Goal: Task Accomplishment & Management: Complete application form

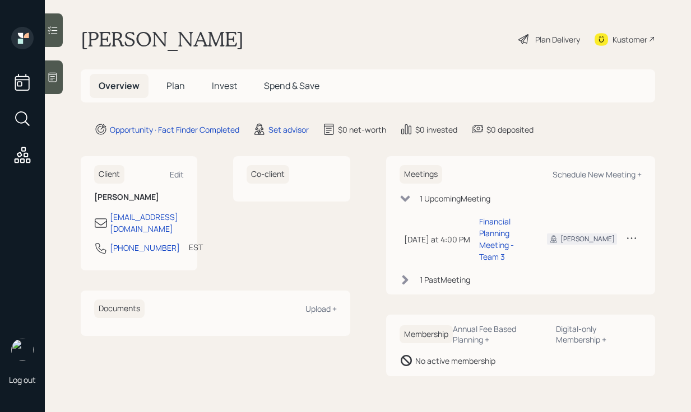
click at [54, 70] on div at bounding box center [54, 77] width 18 height 34
click at [530, 36] on div "Plan Delivery" at bounding box center [549, 39] width 64 height 25
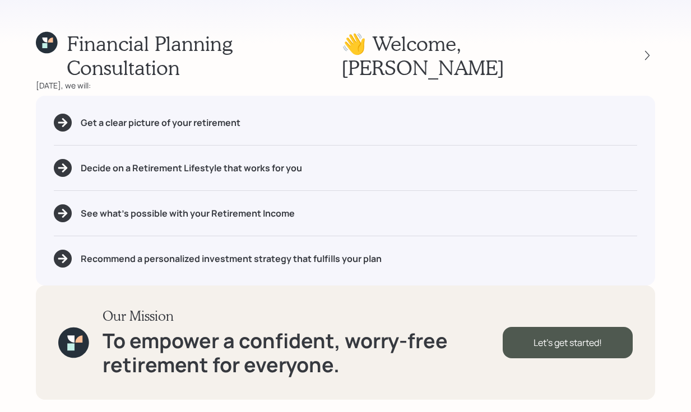
click at [656, 39] on div "Financial Planning Consultation 👋 Welcome , Lisa Today, we will: Get a clear pi…" at bounding box center [345, 206] width 691 height 412
click at [644, 50] on icon at bounding box center [646, 55] width 11 height 11
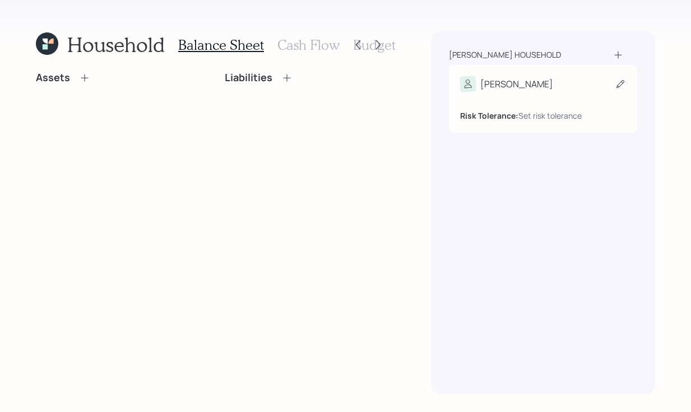
click at [567, 100] on div "Risk Tolerance: Set risk tolerance" at bounding box center [543, 107] width 166 height 30
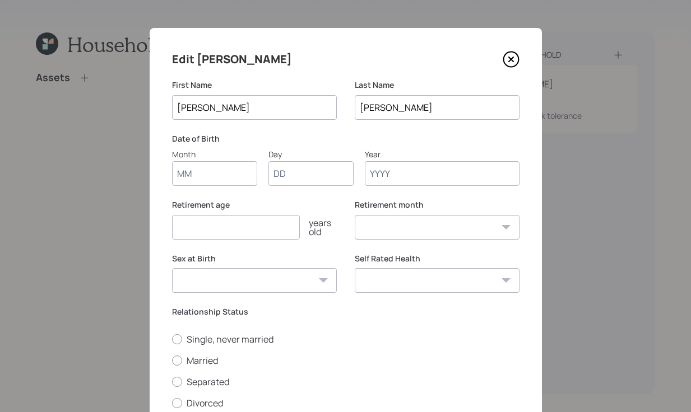
click at [425, 179] on input "Year" at bounding box center [442, 173] width 155 height 25
click at [418, 180] on input "Year" at bounding box center [442, 173] width 155 height 25
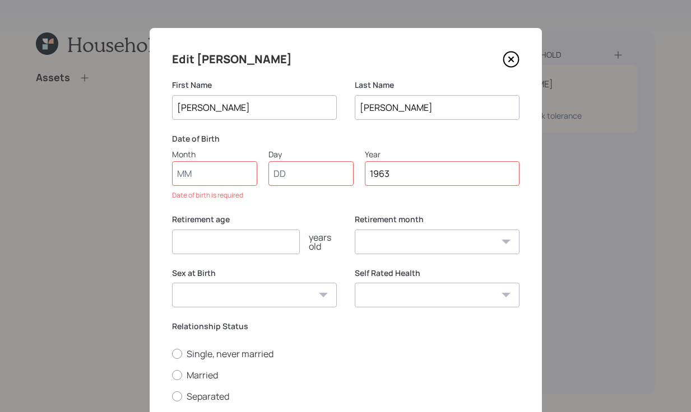
type input "1963"
click at [213, 175] on input "Month" at bounding box center [214, 173] width 85 height 25
type input "01"
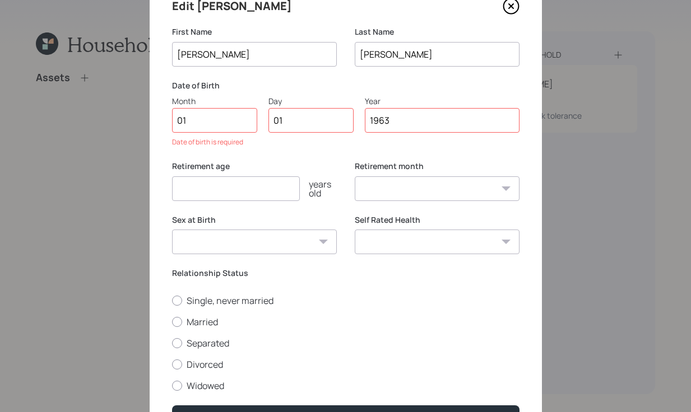
scroll to position [122, 0]
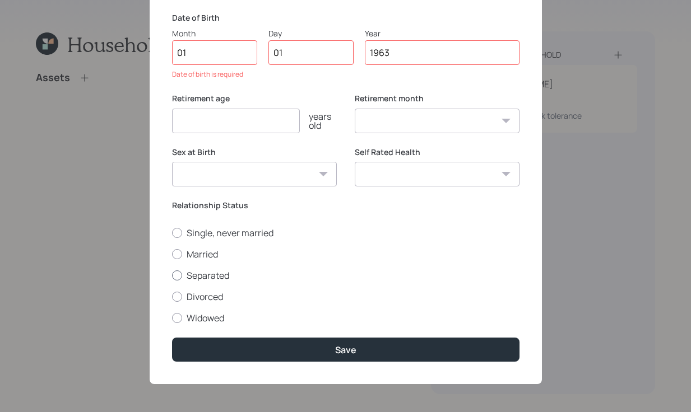
select select "1"
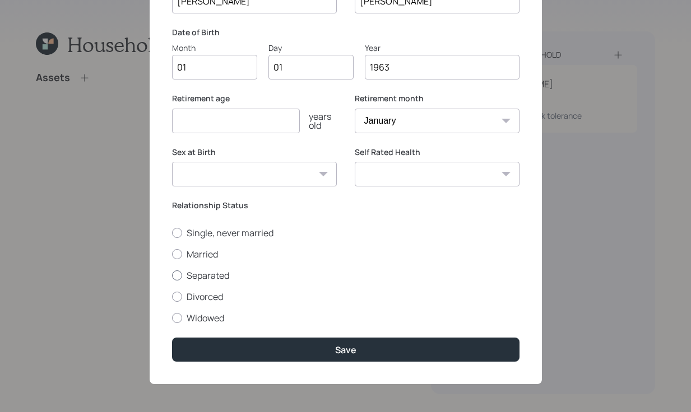
click at [172, 270] on div at bounding box center [177, 275] width 10 height 10
click at [172, 275] on input "Separated" at bounding box center [171, 275] width 1 height 1
radio input "true"
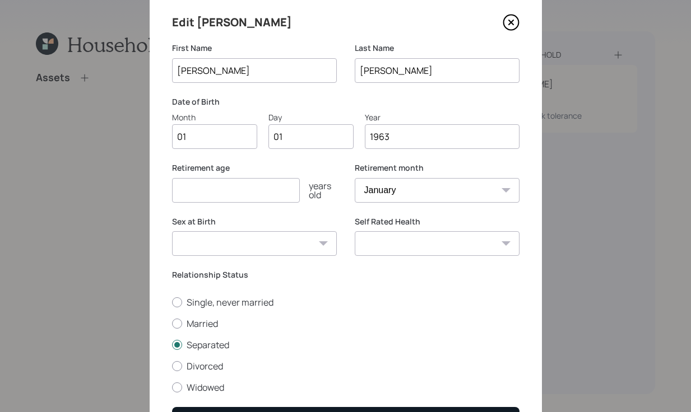
scroll to position [102, 0]
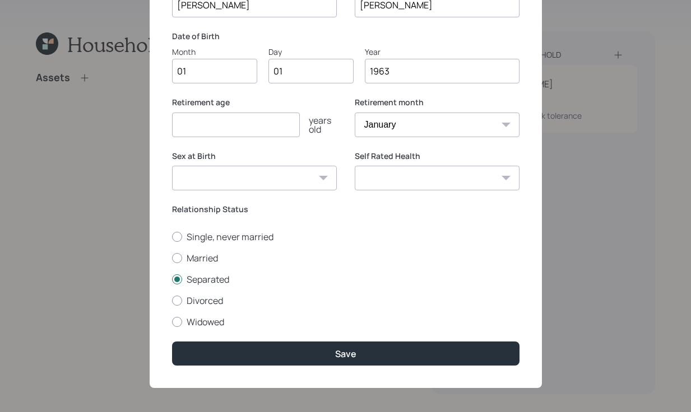
click at [273, 192] on div "Sex at Birth Male Female Other / Prefer not to say" at bounding box center [254, 178] width 165 height 54
click at [269, 172] on select "Male Female Other / Prefer not to say" at bounding box center [254, 178] width 165 height 25
select select "female"
click at [172, 166] on select "Male Female Other / Prefer not to say" at bounding box center [254, 178] width 165 height 25
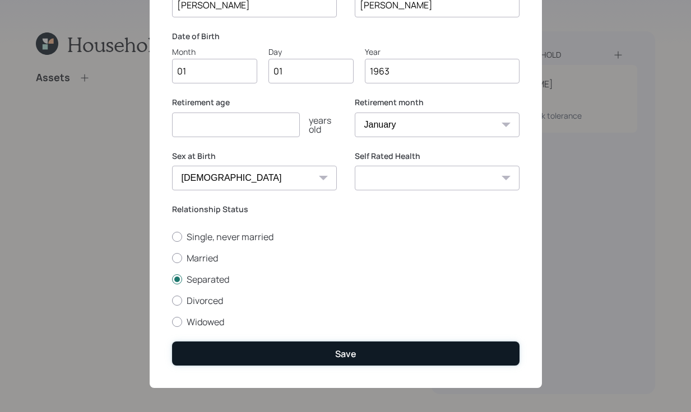
click at [382, 361] on button "Save" at bounding box center [345, 354] width 347 height 24
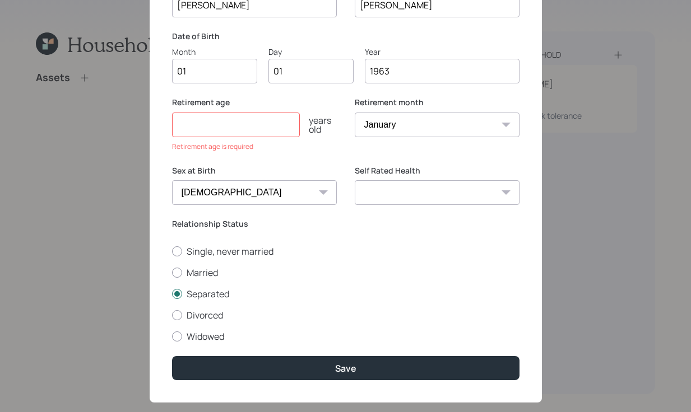
click at [245, 126] on input "number" at bounding box center [236, 125] width 128 height 25
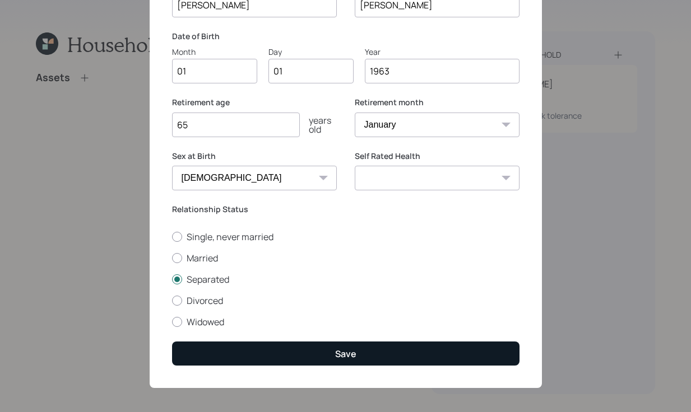
type input "65"
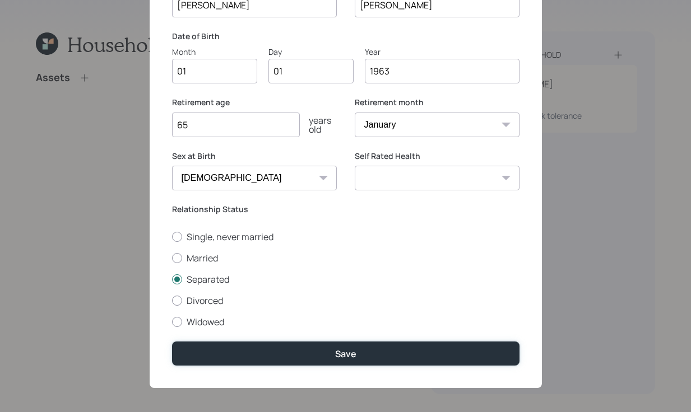
drag, startPoint x: 380, startPoint y: 342, endPoint x: 389, endPoint y: 336, distance: 11.0
click at [380, 342] on button "Save" at bounding box center [345, 354] width 347 height 24
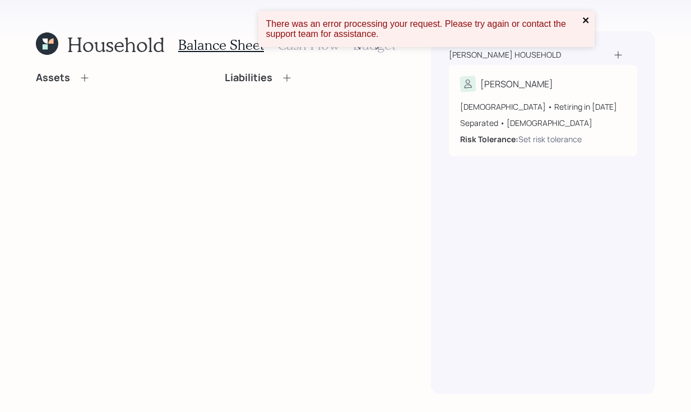
click at [589, 21] on icon "close" at bounding box center [586, 20] width 8 height 9
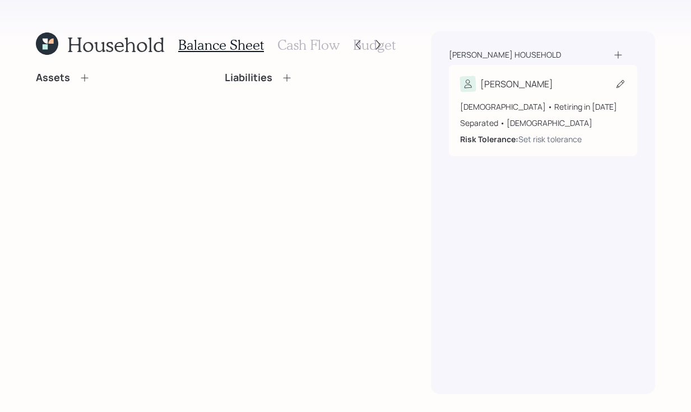
click at [539, 77] on div "Lisa" at bounding box center [543, 84] width 166 height 16
select select "female"
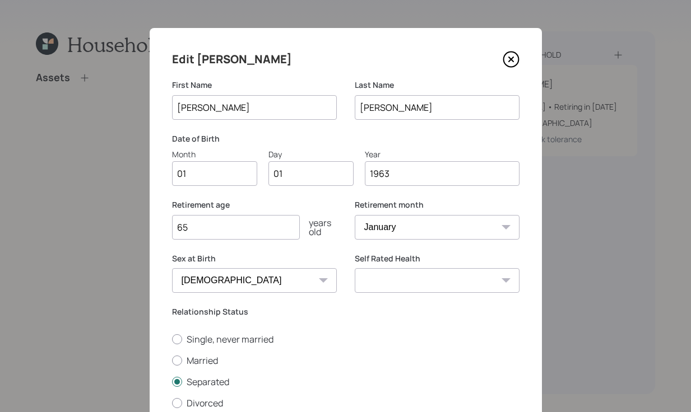
click at [508, 58] on icon at bounding box center [510, 59] width 4 height 4
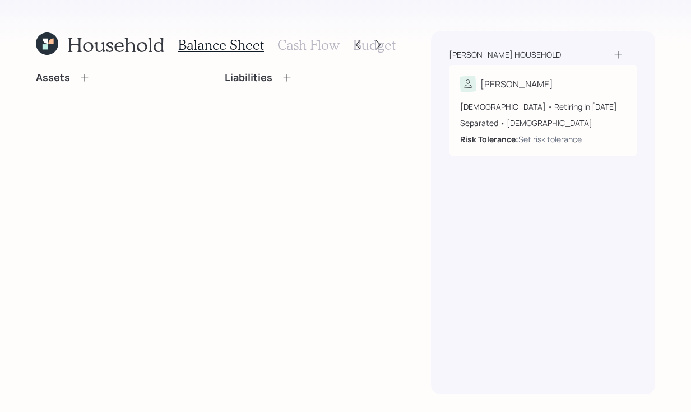
click at [80, 80] on icon at bounding box center [84, 77] width 11 height 11
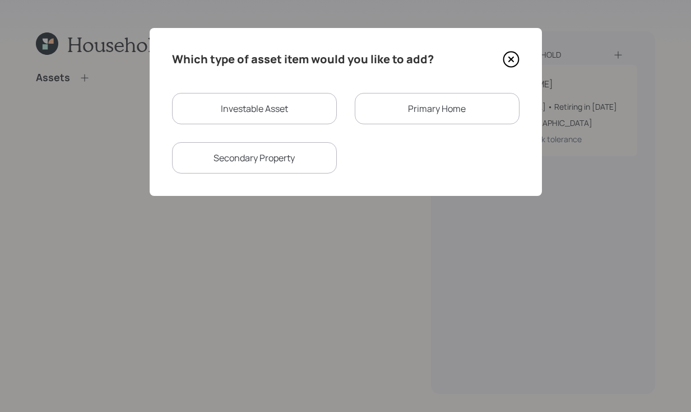
click at [216, 101] on div "Investable Asset" at bounding box center [254, 108] width 165 height 31
select select "taxable"
select select "balanced"
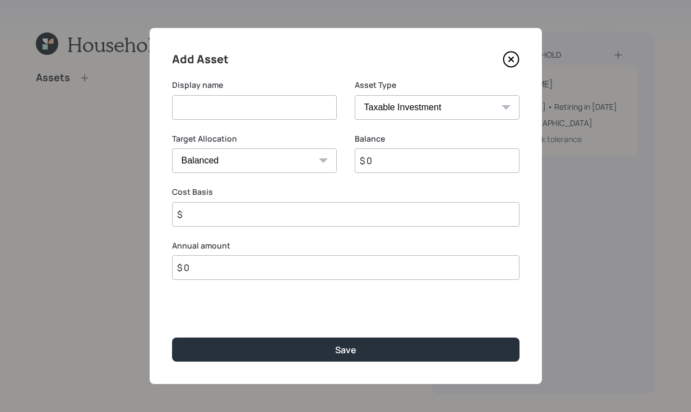
click at [260, 106] on input at bounding box center [254, 107] width 165 height 25
click at [497, 114] on select "SEP IRA IRA Roth IRA 401(k) Roth 401(k) 403(b) Roth 403(b) 457(b) Roth 457(b) H…" at bounding box center [437, 107] width 165 height 25
click at [283, 165] on select "Cash Conservative Balanced Aggressive" at bounding box center [254, 160] width 165 height 25
click at [244, 119] on div "Display name" at bounding box center [254, 107] width 165 height 54
click at [250, 110] on input at bounding box center [254, 107] width 165 height 25
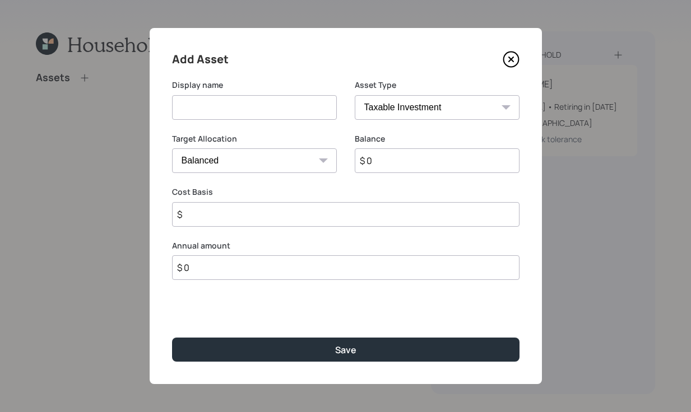
click at [459, 109] on select "SEP IRA IRA Roth IRA 401(k) Roth 401(k) 403(b) Roth 403(b) 457(b) Roth 457(b) H…" at bounding box center [437, 107] width 165 height 25
select select "ira"
click at [355, 95] on select "SEP IRA IRA Roth IRA 401(k) Roth 401(k) 403(b) Roth 403(b) 457(b) Roth 457(b) H…" at bounding box center [437, 107] width 165 height 25
type input "$"
click at [244, 101] on input at bounding box center [254, 107] width 165 height 25
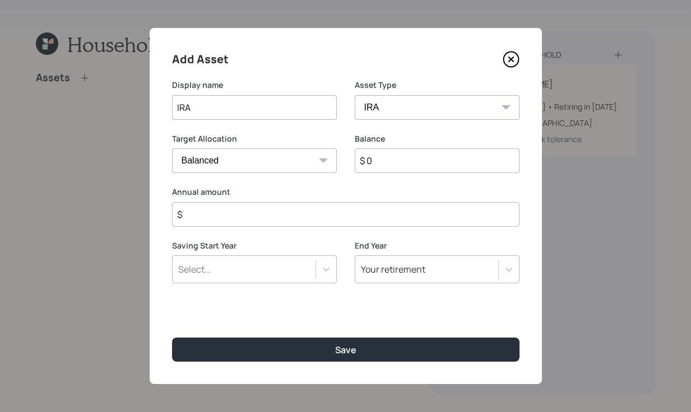
type input "IRA"
click at [259, 167] on select "Cash Conservative Balanced Aggressive" at bounding box center [254, 160] width 165 height 25
click at [172, 148] on select "Cash Conservative Balanced Aggressive" at bounding box center [254, 160] width 165 height 25
click at [316, 161] on select "Cash Conservative Balanced Aggressive" at bounding box center [254, 160] width 165 height 25
click at [327, 163] on select "Cash Conservative Balanced Aggressive" at bounding box center [254, 160] width 165 height 25
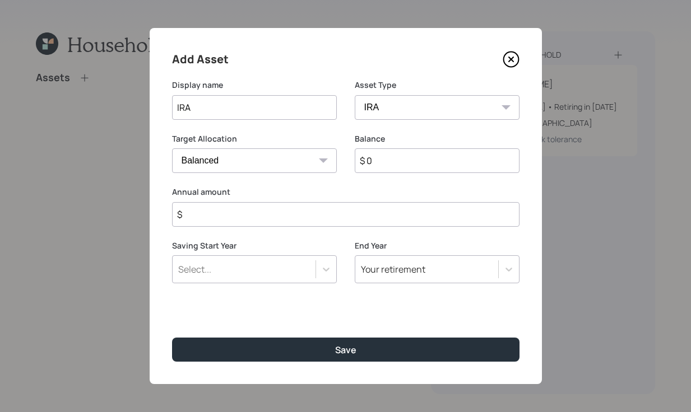
select select "uninvested"
click at [172, 148] on select "Cash Conservative Balanced Aggressive" at bounding box center [254, 160] width 165 height 25
click at [441, 167] on input "$ 0" at bounding box center [437, 160] width 165 height 25
type input "$ 98,700"
click at [253, 222] on input "$" at bounding box center [345, 214] width 347 height 25
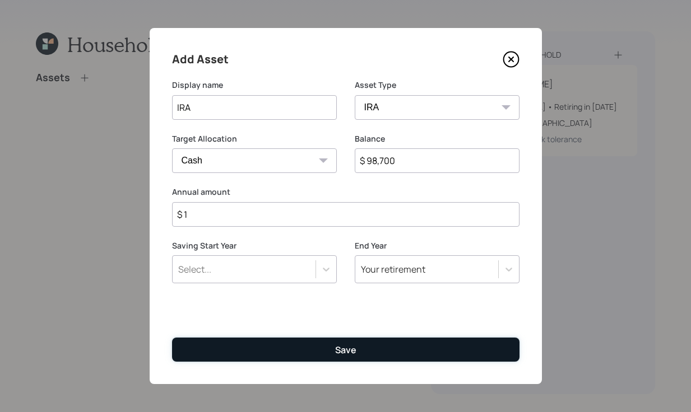
click at [369, 346] on button "Save" at bounding box center [345, 350] width 347 height 24
click at [327, 353] on button "Save" at bounding box center [345, 350] width 347 height 24
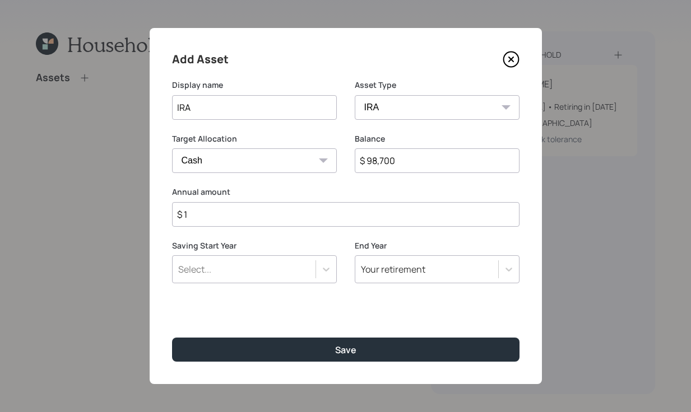
click at [239, 205] on input "$ 1" at bounding box center [345, 214] width 347 height 25
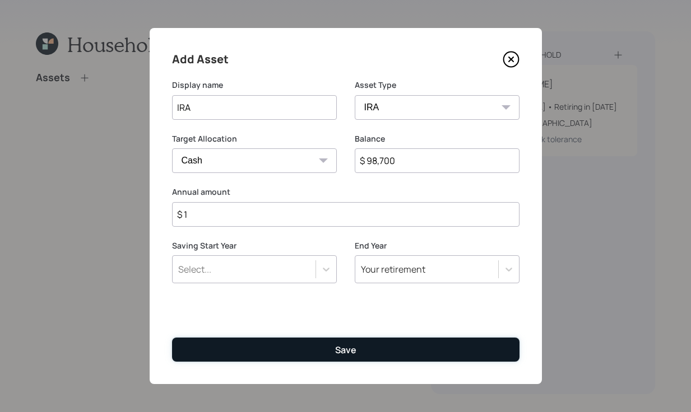
drag, startPoint x: 306, startPoint y: 354, endPoint x: 309, endPoint y: 342, distance: 12.6
click at [306, 354] on button "Save" at bounding box center [345, 350] width 347 height 24
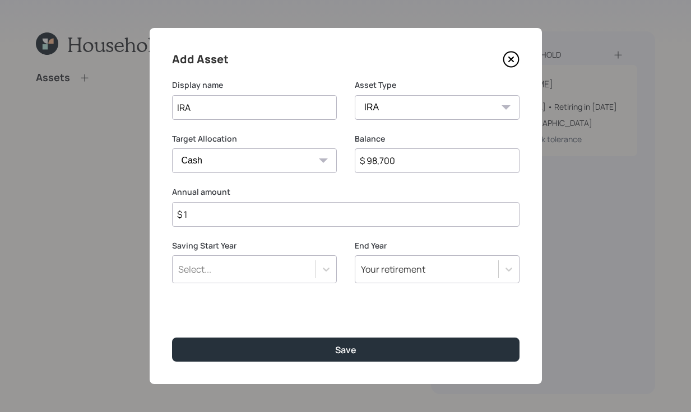
click at [261, 220] on input "$ 1" at bounding box center [345, 214] width 347 height 25
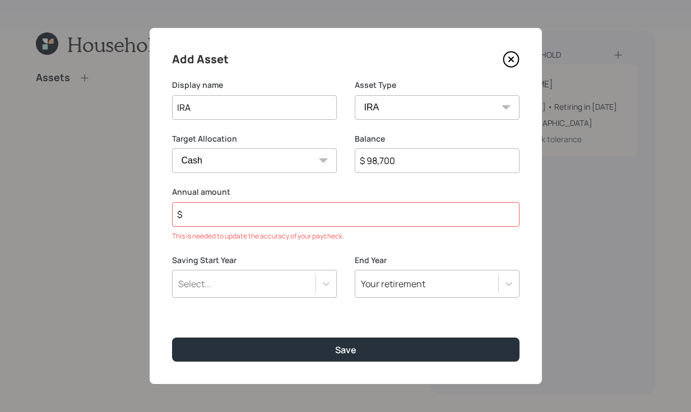
type input "$ 1"
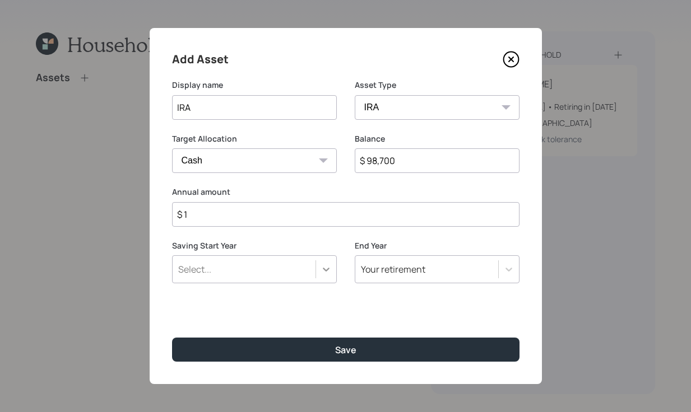
click at [319, 260] on div at bounding box center [326, 269] width 20 height 20
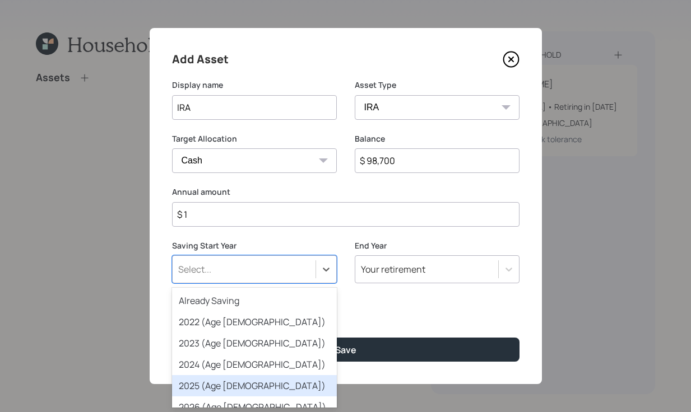
click at [248, 382] on div "2025 (Age 62)" at bounding box center [254, 385] width 165 height 21
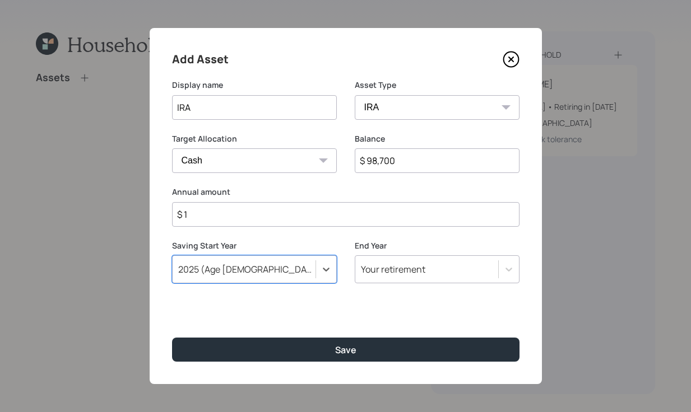
click at [428, 274] on div "Your retirement" at bounding box center [426, 269] width 143 height 19
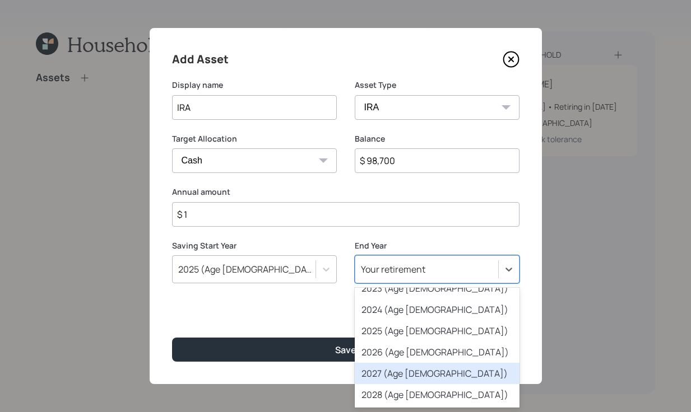
scroll to position [55, 0]
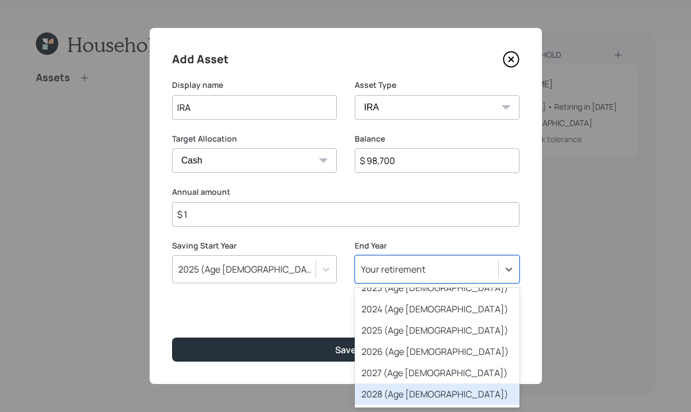
click at [414, 392] on div "2028 (Age 65)" at bounding box center [437, 394] width 165 height 21
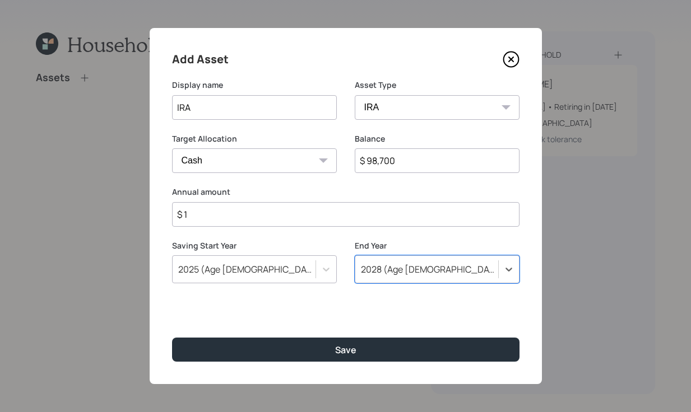
click at [399, 373] on div "Add Asset Display name IRA Asset Type SEP IRA IRA Roth IRA 401(k) Roth 401(k) 4…" at bounding box center [346, 206] width 392 height 356
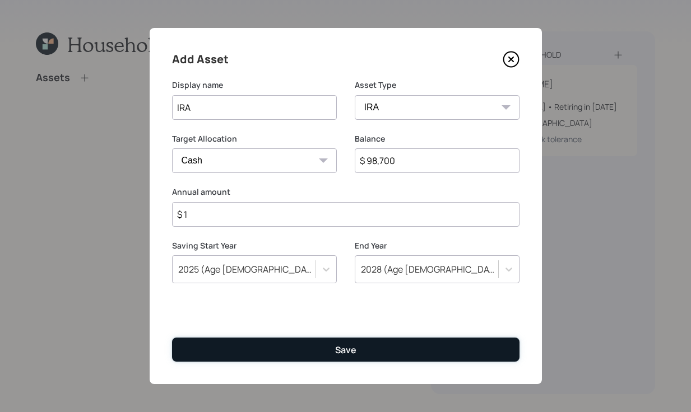
click at [332, 345] on button "Save" at bounding box center [345, 350] width 347 height 24
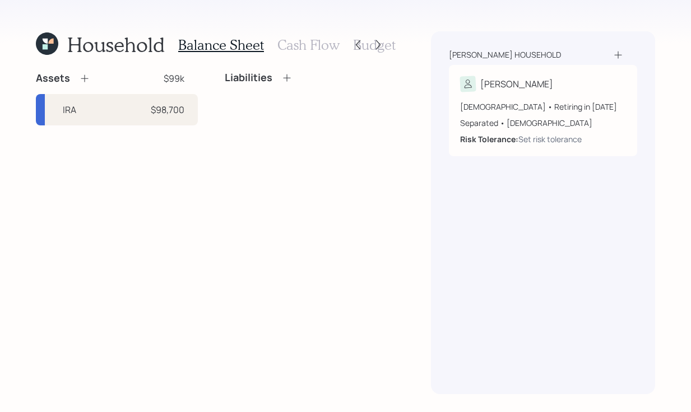
click at [83, 75] on icon at bounding box center [84, 78] width 11 height 11
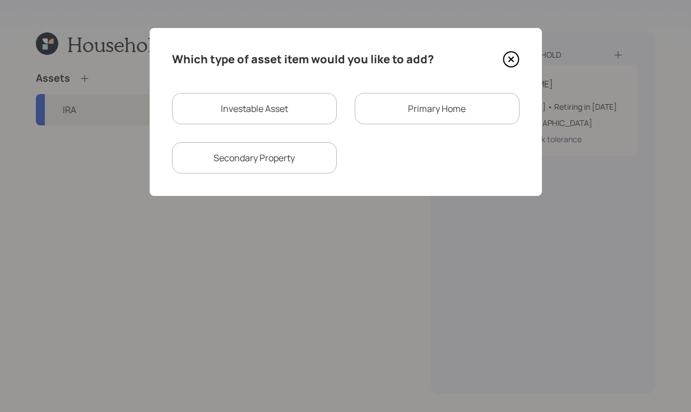
click at [269, 121] on div "Investable Asset" at bounding box center [254, 108] width 165 height 31
select select "taxable"
select select "balanced"
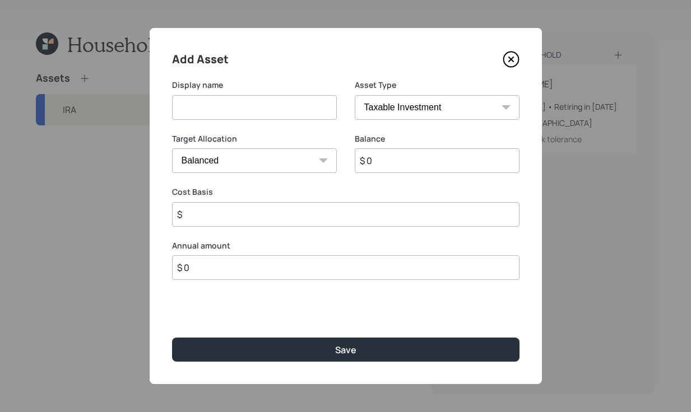
click at [279, 108] on input at bounding box center [254, 107] width 165 height 25
type input "Roth IRA"
click at [436, 105] on select "SEP IRA IRA Roth IRA 401(k) Roth 401(k) 403(b) Roth 403(b) 457(b) Roth 457(b) H…" at bounding box center [437, 107] width 165 height 25
select select "roth_ira"
click at [355, 95] on select "SEP IRA IRA Roth IRA 401(k) Roth 401(k) 403(b) Roth 403(b) 457(b) Roth 457(b) H…" at bounding box center [437, 107] width 165 height 25
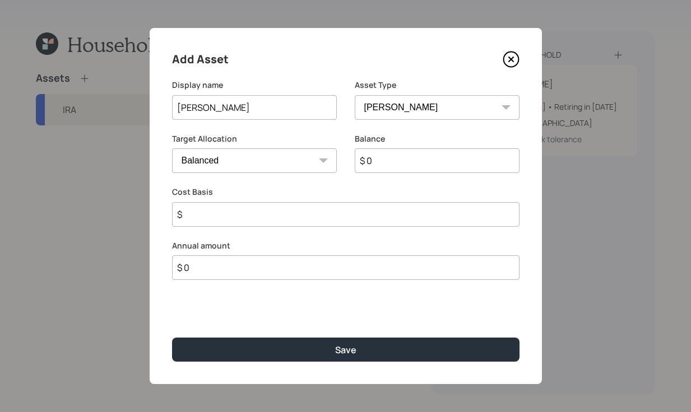
type input "$"
click at [438, 160] on input "$ 0" at bounding box center [437, 160] width 165 height 25
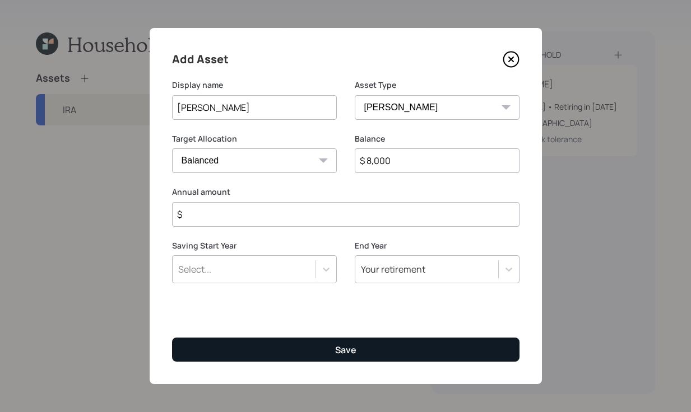
type input "$ 8,000"
click at [407, 355] on button "Save" at bounding box center [345, 350] width 347 height 24
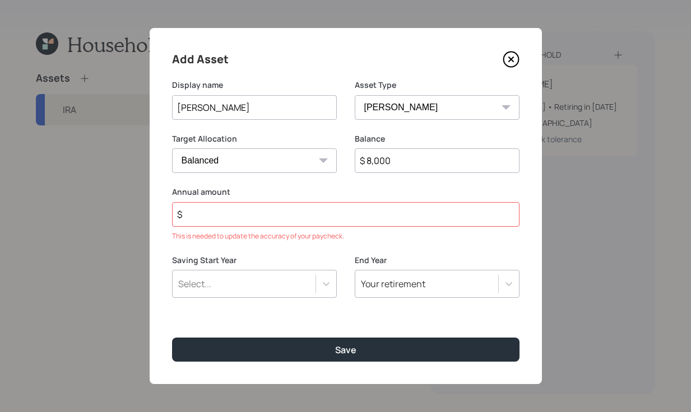
click at [304, 209] on input "$" at bounding box center [345, 214] width 347 height 25
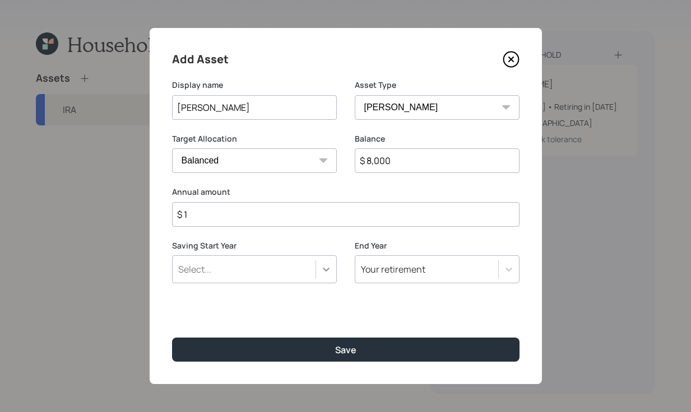
type input "$ 1"
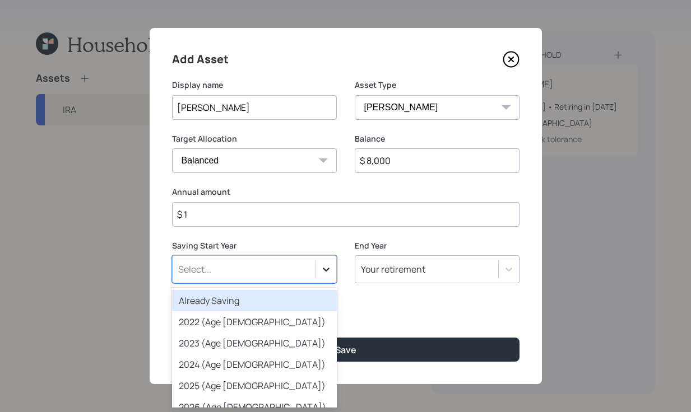
click at [323, 262] on div at bounding box center [326, 269] width 20 height 20
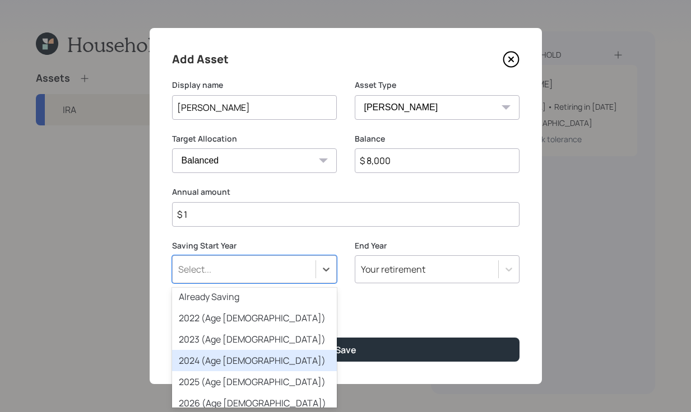
scroll to position [4, 0]
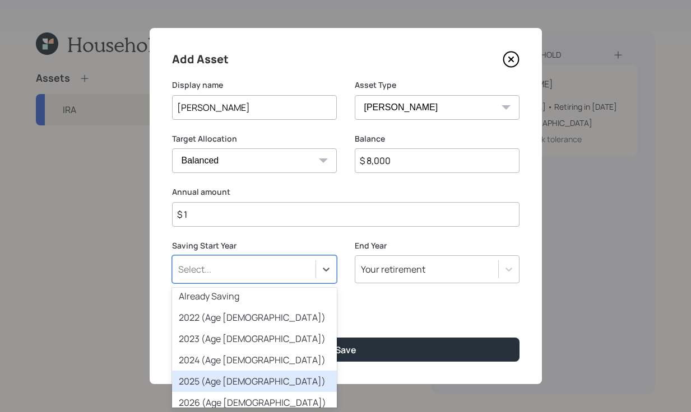
click at [242, 383] on div "2025 (Age 62)" at bounding box center [254, 381] width 165 height 21
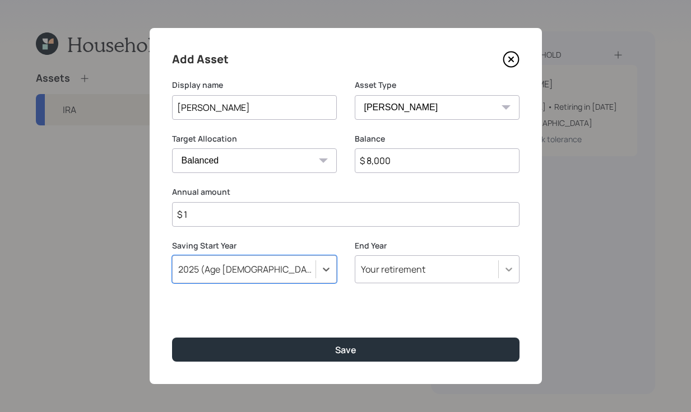
click at [507, 273] on icon at bounding box center [508, 269] width 11 height 11
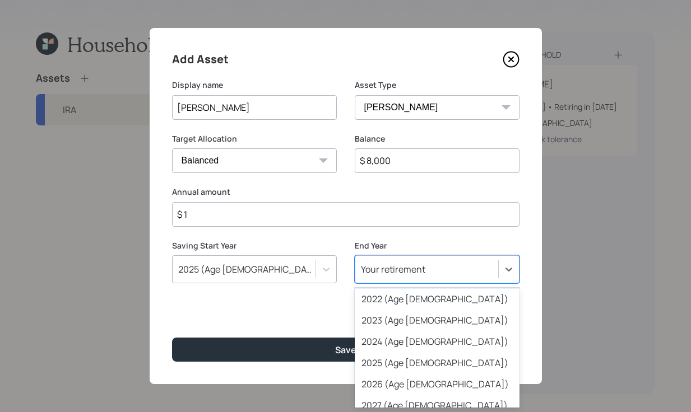
scroll to position [71, 0]
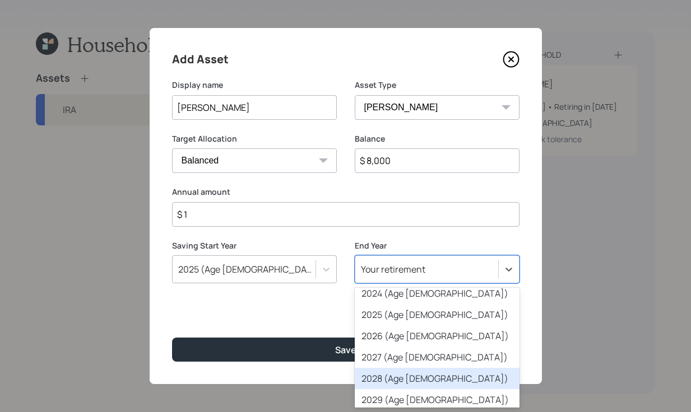
click at [446, 380] on div "2028 (Age 65)" at bounding box center [437, 378] width 165 height 21
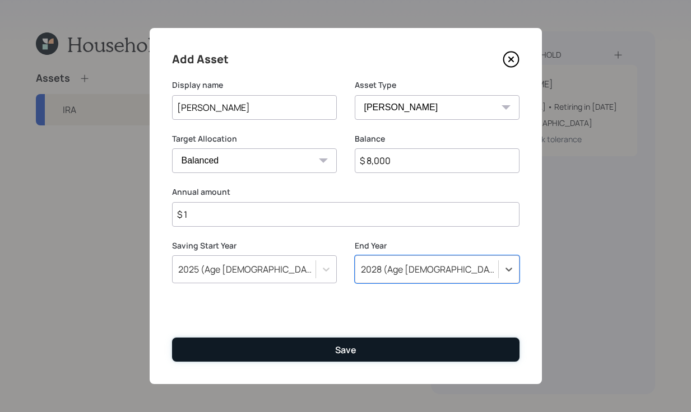
click at [386, 356] on button "Save" at bounding box center [345, 350] width 347 height 24
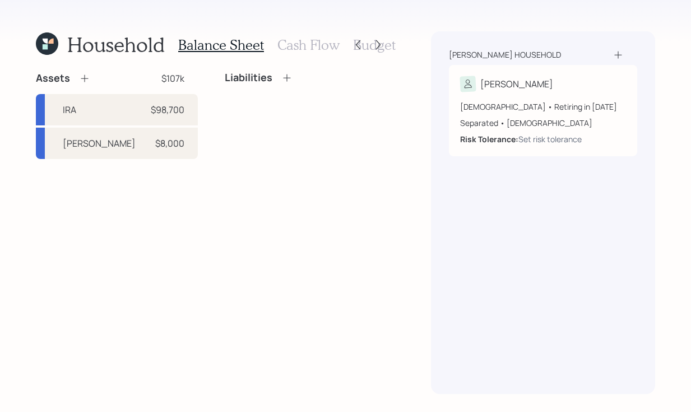
click at [83, 81] on icon at bounding box center [84, 78] width 11 height 11
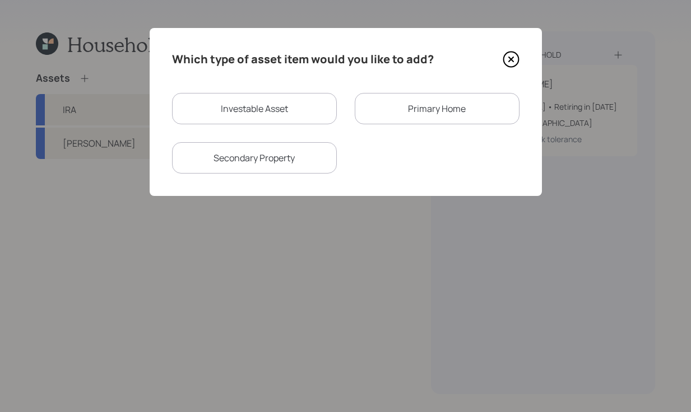
click at [276, 120] on div "Investable Asset" at bounding box center [254, 108] width 165 height 31
select select "taxable"
select select "balanced"
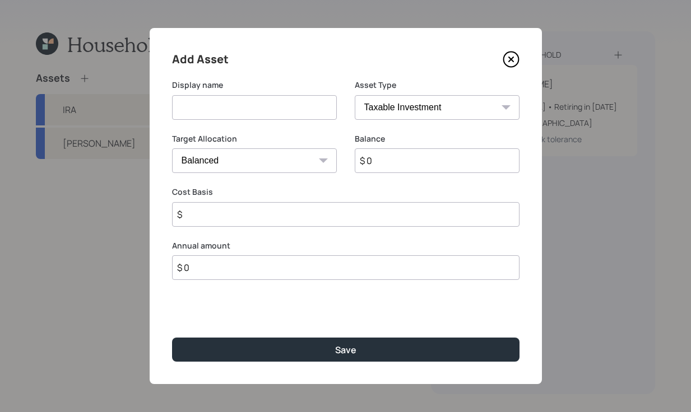
click at [268, 108] on input at bounding box center [254, 107] width 165 height 25
type input "Inherited IRA"
click at [455, 97] on select "SEP IRA IRA Roth IRA 401(k) Roth 401(k) 403(b) Roth 403(b) 457(b) Roth 457(b) H…" at bounding box center [437, 107] width 165 height 25
select select "ira"
click at [355, 95] on select "SEP IRA IRA Roth IRA 401(k) Roth 401(k) 403(b) Roth 403(b) 457(b) Roth 457(b) H…" at bounding box center [437, 107] width 165 height 25
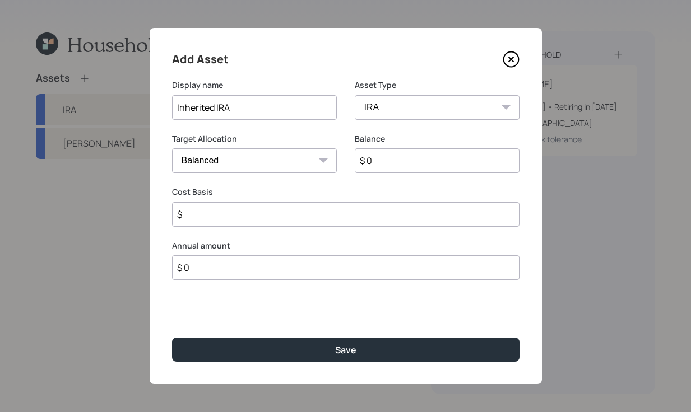
type input "$"
click at [437, 165] on input "$ 0" at bounding box center [437, 160] width 165 height 25
type input "$ 45,600"
click at [394, 224] on input "$" at bounding box center [345, 214] width 347 height 25
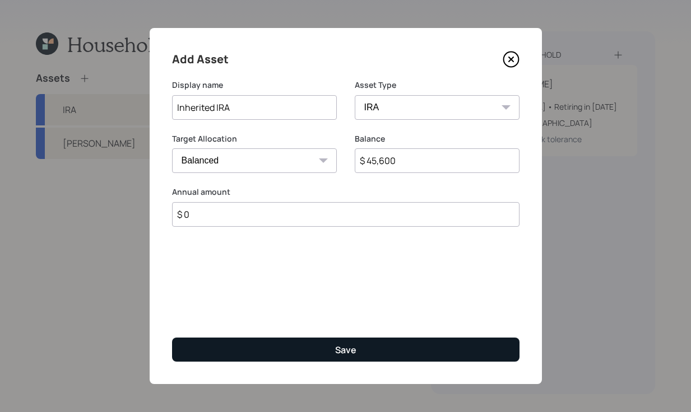
type input "$ 0"
click at [395, 360] on button "Save" at bounding box center [345, 350] width 347 height 24
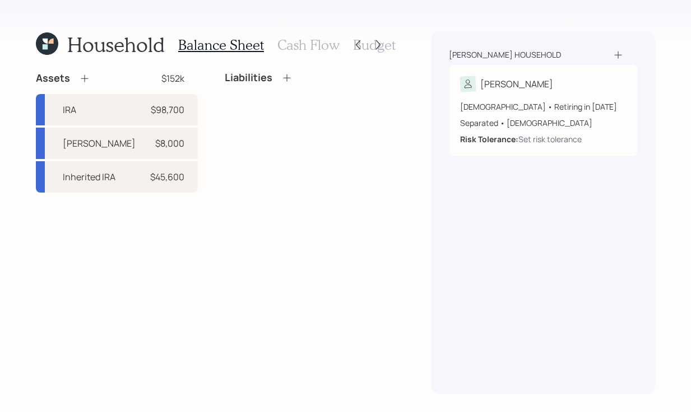
click at [87, 77] on icon at bounding box center [84, 78] width 11 height 11
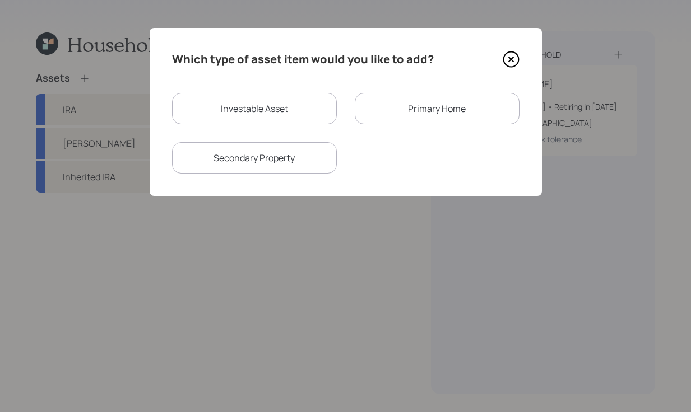
click at [280, 114] on div "Investable Asset" at bounding box center [254, 108] width 165 height 31
select select "taxable"
select select "balanced"
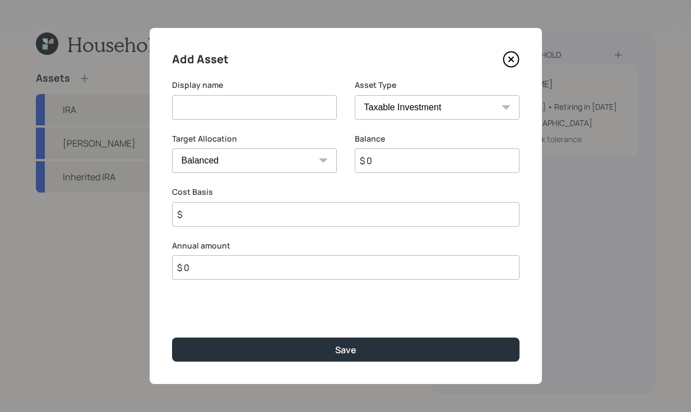
click at [280, 108] on input at bounding box center [254, 107] width 165 height 25
type input "Current 401K"
click at [458, 112] on select "SEP IRA IRA Roth IRA 401(k) Roth 401(k) 403(b) Roth 403(b) 457(b) Roth 457(b) H…" at bounding box center [437, 107] width 165 height 25
select select "company_sponsored"
click at [355, 95] on select "SEP IRA IRA Roth IRA 401(k) Roth 401(k) 403(b) Roth 403(b) 457(b) Roth 457(b) H…" at bounding box center [437, 107] width 165 height 25
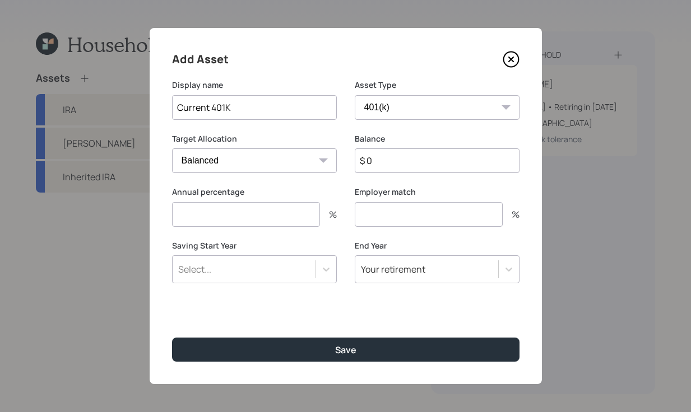
click at [412, 158] on input "$ 0" at bounding box center [437, 160] width 165 height 25
type input "$ 135,000"
click at [278, 217] on input "number" at bounding box center [246, 214] width 148 height 25
type input "1"
click at [424, 211] on input "number" at bounding box center [429, 214] width 148 height 25
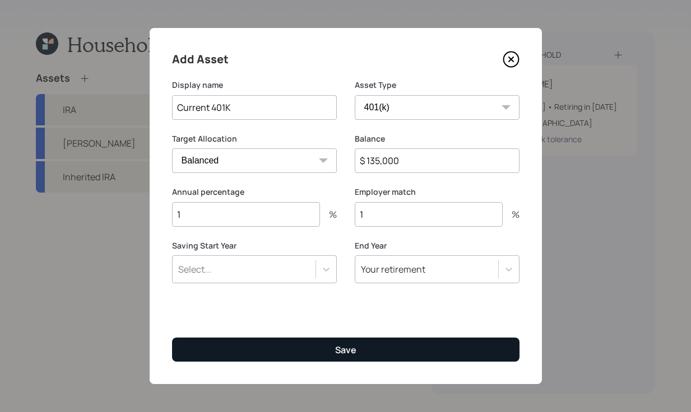
type input "1"
click at [374, 343] on button "Save" at bounding box center [345, 350] width 347 height 24
click at [307, 338] on button "Save" at bounding box center [345, 350] width 347 height 24
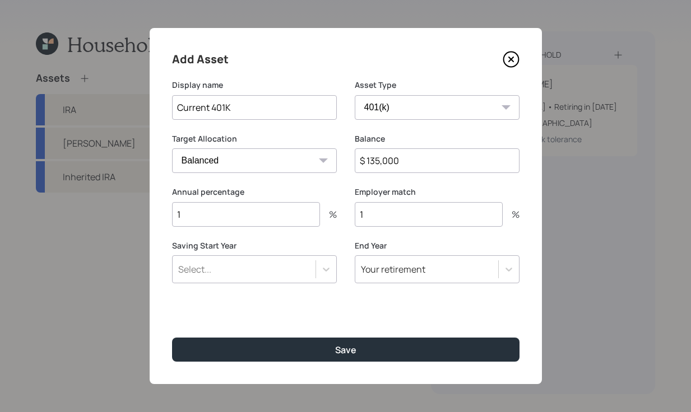
click at [332, 253] on div "Saving Start Year Select..." at bounding box center [254, 262] width 165 height 44
click at [324, 263] on div at bounding box center [326, 269] width 20 height 20
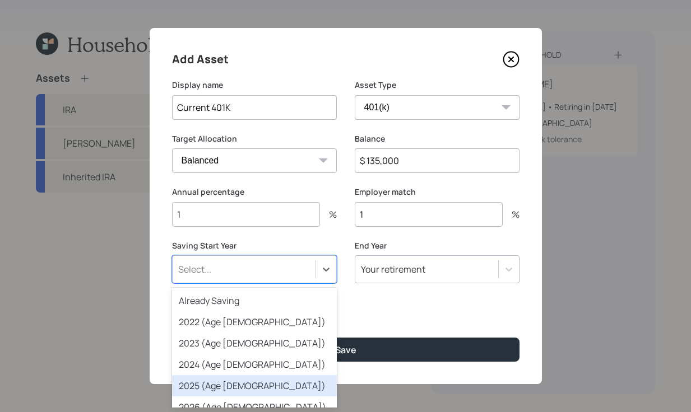
drag, startPoint x: 270, startPoint y: 383, endPoint x: 354, endPoint y: 329, distance: 99.7
click at [270, 383] on div "2025 (Age 62)" at bounding box center [254, 385] width 165 height 21
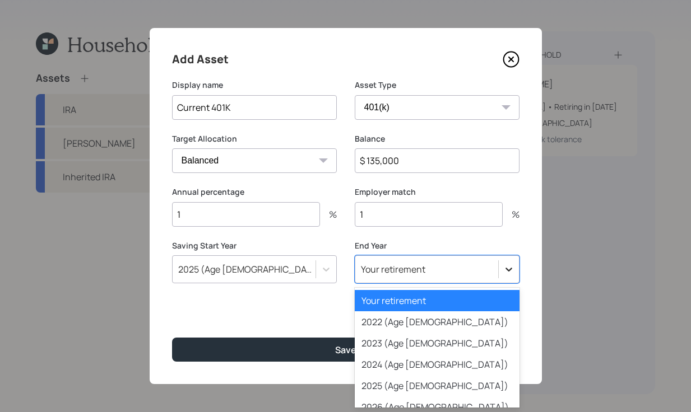
click at [511, 272] on icon at bounding box center [508, 269] width 11 height 11
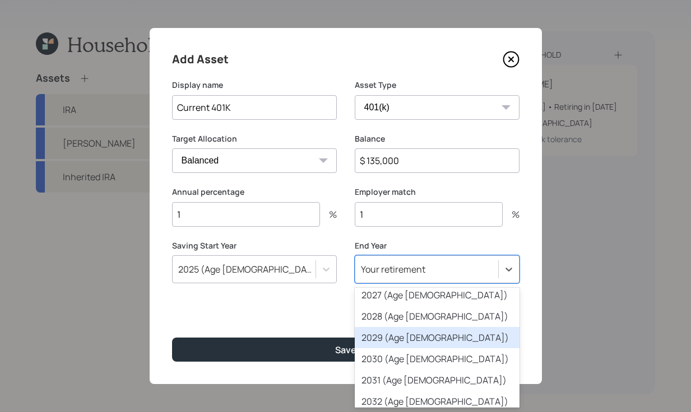
scroll to position [127, 0]
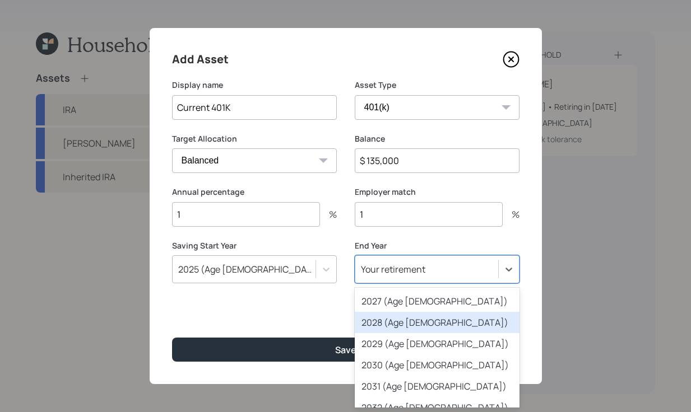
click at [372, 325] on div "2028 (Age 65)" at bounding box center [437, 322] width 165 height 21
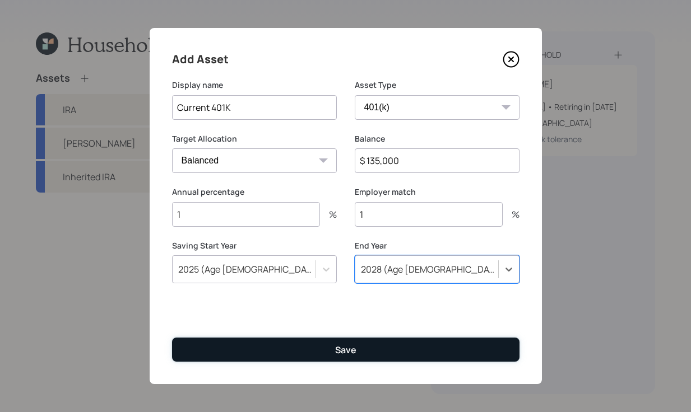
click at [328, 353] on button "Save" at bounding box center [345, 350] width 347 height 24
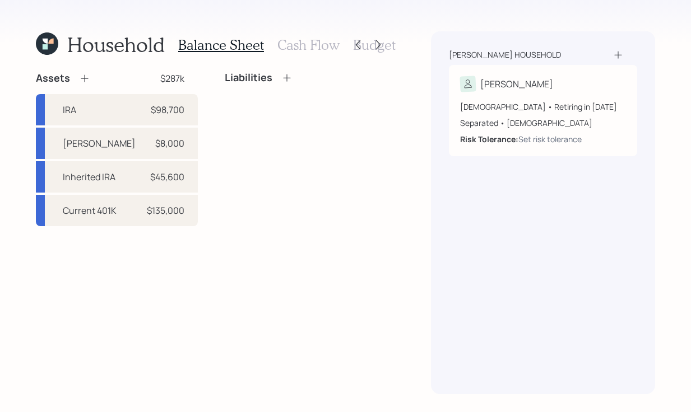
click at [88, 77] on icon at bounding box center [84, 78] width 11 height 11
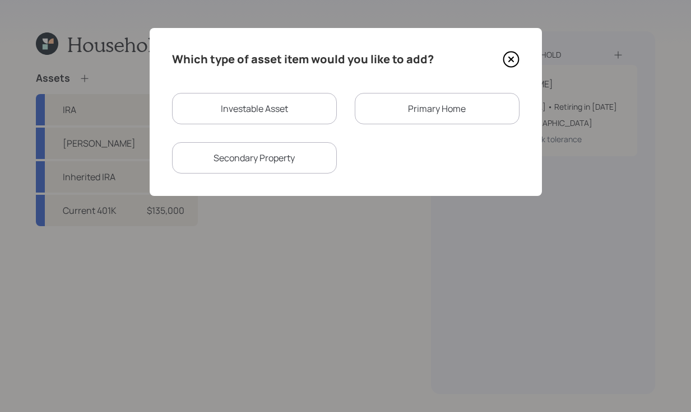
click at [273, 112] on div "Investable Asset" at bounding box center [254, 108] width 165 height 31
select select "taxable"
select select "balanced"
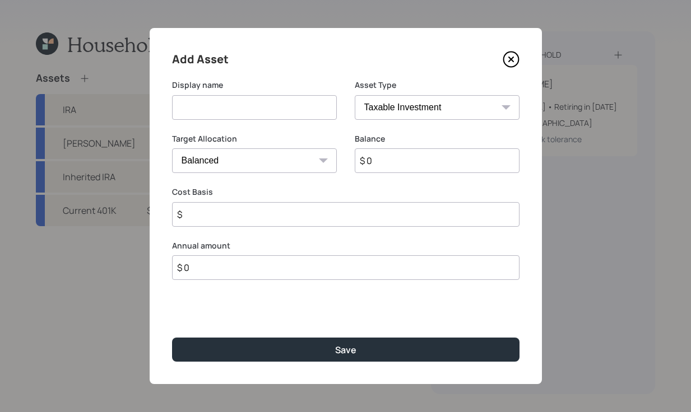
click at [289, 122] on div "Display name" at bounding box center [254, 107] width 165 height 54
click at [284, 113] on input at bounding box center [254, 107] width 165 height 25
type input "Savings"
click at [427, 107] on select "SEP IRA IRA Roth IRA 401(k) Roth 401(k) 403(b) Roth 403(b) 457(b) Roth 457(b) H…" at bounding box center [437, 107] width 165 height 25
select select "emergency_fund"
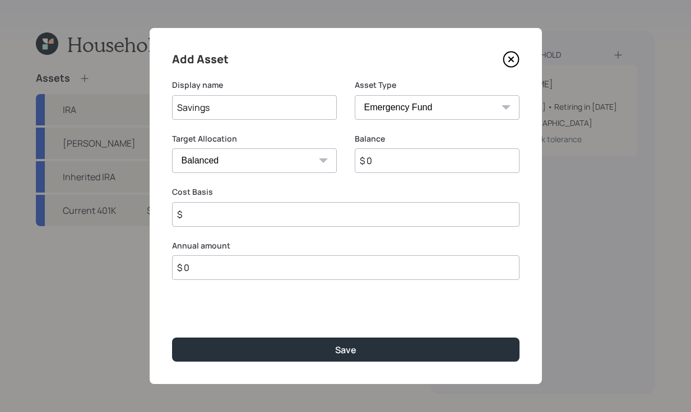
click at [355, 95] on select "SEP IRA IRA Roth IRA 401(k) Roth 401(k) 403(b) Roth 403(b) 457(b) Roth 457(b) H…" at bounding box center [437, 107] width 165 height 25
click at [244, 155] on input "$ 0" at bounding box center [345, 160] width 347 height 25
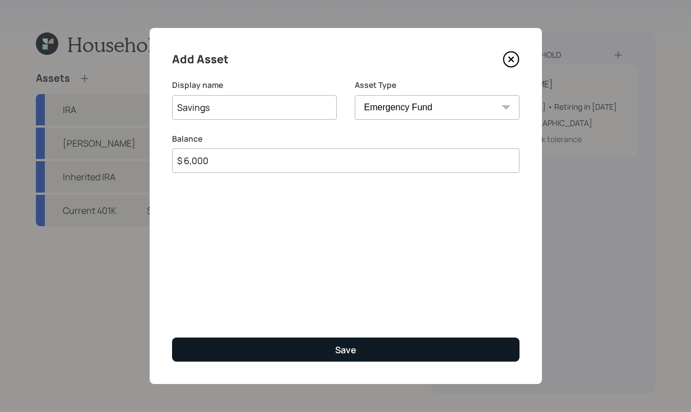
type input "$ 6,000"
click at [296, 356] on button "Save" at bounding box center [345, 350] width 347 height 24
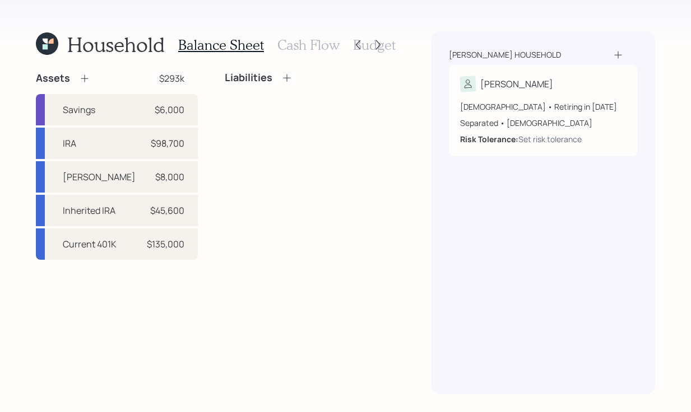
click at [86, 80] on icon at bounding box center [84, 78] width 11 height 11
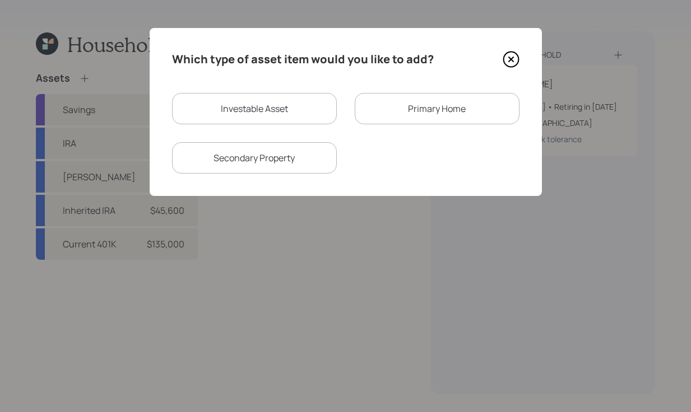
click at [261, 110] on div "Investable Asset" at bounding box center [254, 108] width 165 height 31
select select "taxable"
select select "balanced"
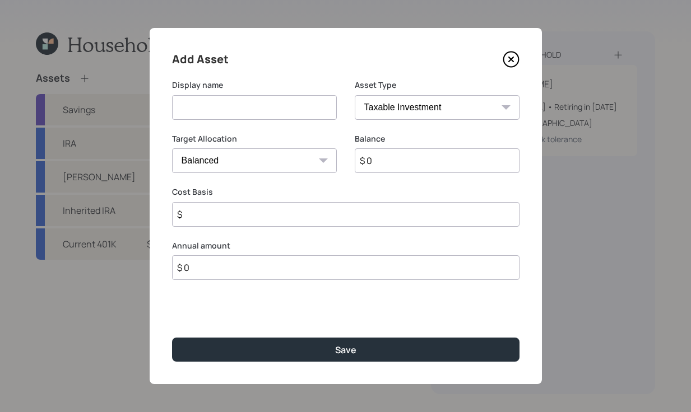
click at [282, 106] on input at bounding box center [254, 107] width 165 height 25
type input "Checking"
click at [407, 108] on select "SEP IRA IRA Roth IRA 401(k) Roth 401(k) 403(b) Roth 403(b) 457(b) Roth 457(b) H…" at bounding box center [437, 107] width 165 height 25
select select "cash"
click at [355, 95] on select "SEP IRA IRA Roth IRA 401(k) Roth 401(k) 403(b) Roth 403(b) 457(b) Roth 457(b) H…" at bounding box center [437, 107] width 165 height 25
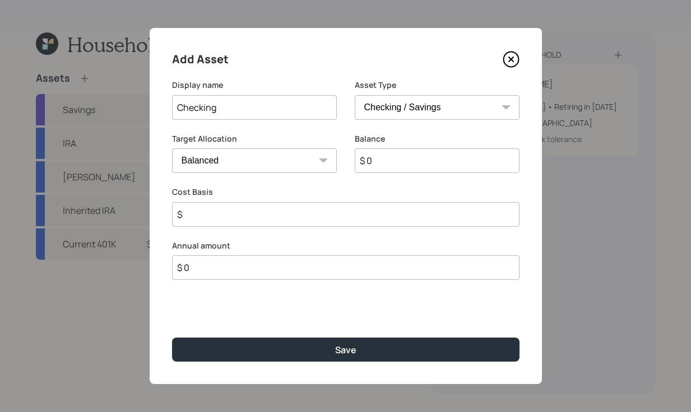
type input "$"
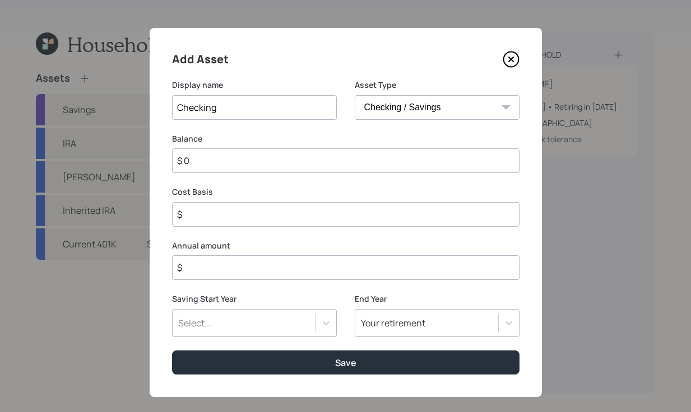
click at [356, 165] on input "$ 0" at bounding box center [345, 160] width 347 height 25
type input "$"
type input "$ 1"
type input "$ 10"
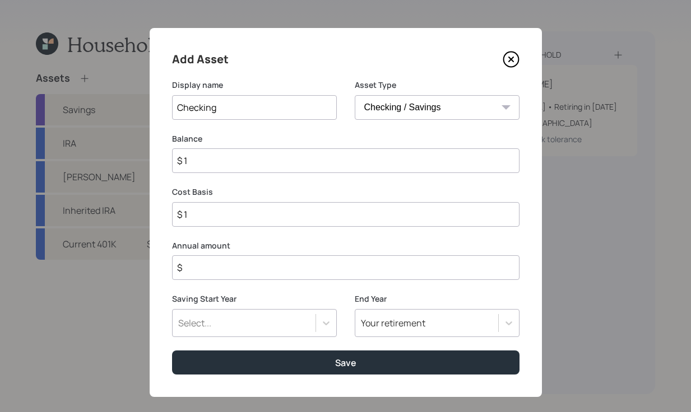
type input "$ 10"
type input "$ 100"
type input "$ 1,000"
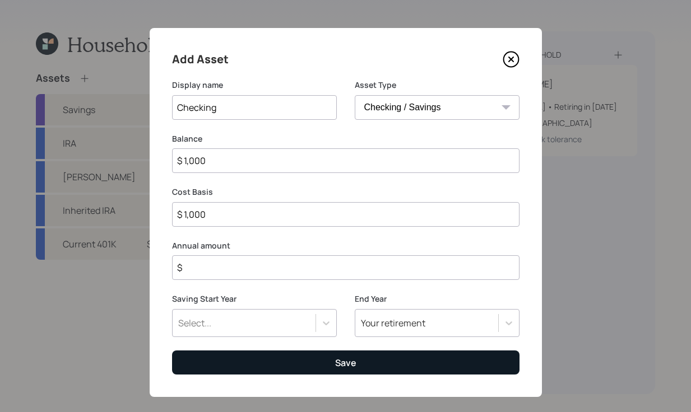
type input "$ 1,000"
click at [345, 372] on button "Save" at bounding box center [345, 363] width 347 height 24
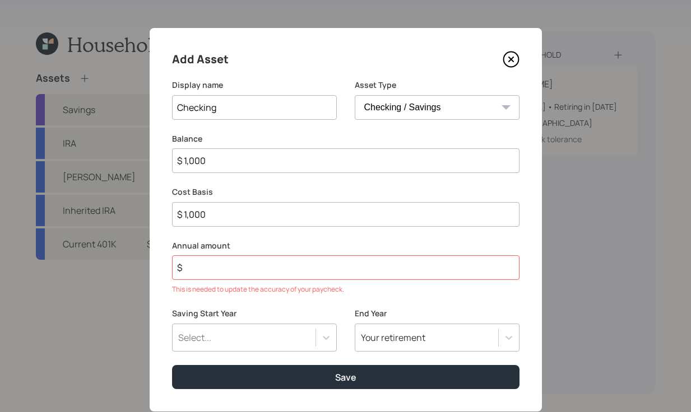
click at [308, 265] on input "$" at bounding box center [345, 267] width 347 height 25
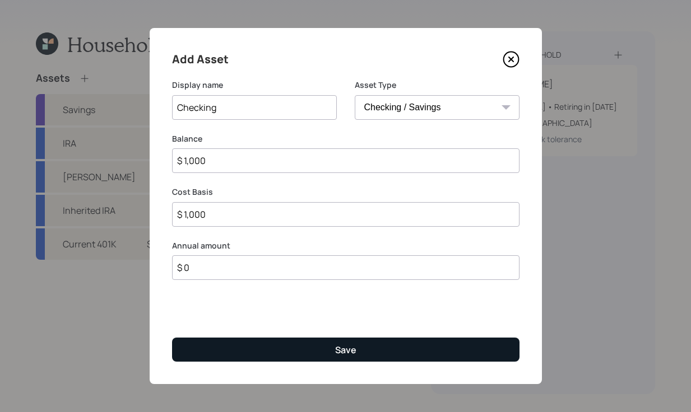
type input "$ 0"
click at [293, 352] on button "Save" at bounding box center [345, 350] width 347 height 24
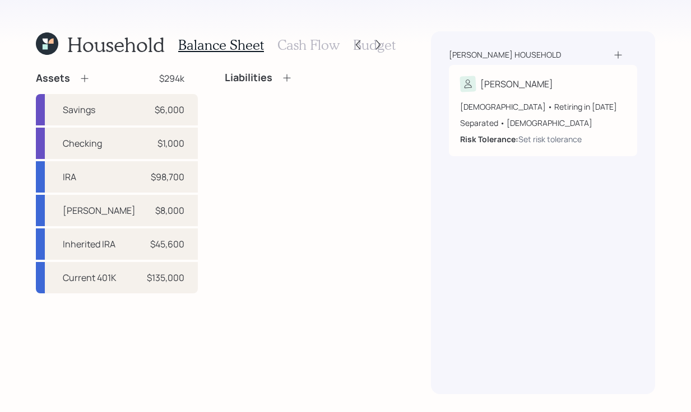
click at [86, 80] on icon at bounding box center [84, 78] width 11 height 11
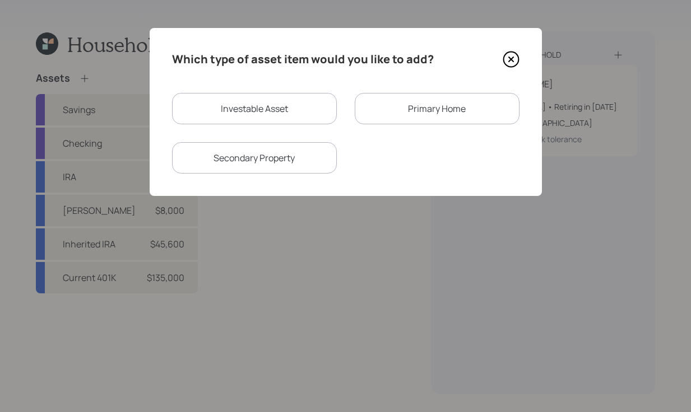
click at [270, 113] on div "Investable Asset" at bounding box center [254, 108] width 165 height 31
select select "taxable"
select select "balanced"
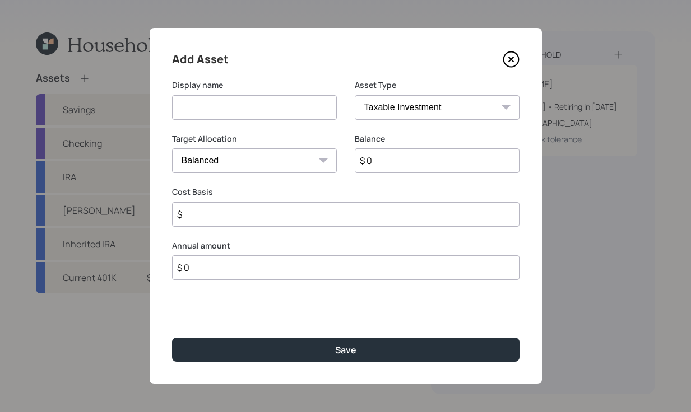
click at [521, 64] on div "Add Asset Display name Asset Type SEP IRA IRA Roth IRA 401(k) Roth 401(k) 403(b…" at bounding box center [346, 206] width 392 height 356
click at [519, 62] on div "Add Asset Display name Asset Type SEP IRA IRA Roth IRA 401(k) Roth 401(k) 403(b…" at bounding box center [346, 206] width 392 height 356
click at [507, 59] on icon at bounding box center [510, 59] width 17 height 17
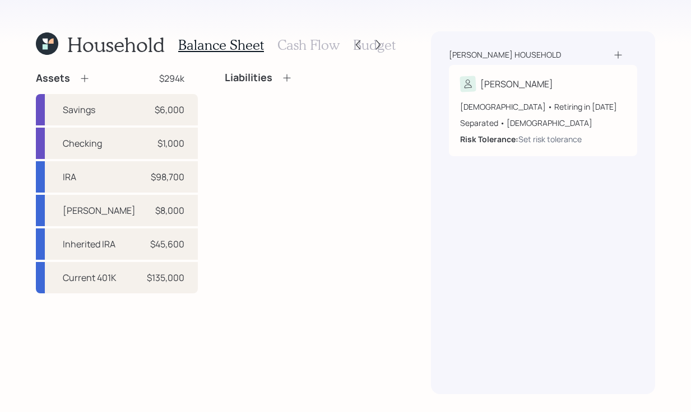
click at [88, 76] on icon at bounding box center [84, 78] width 11 height 11
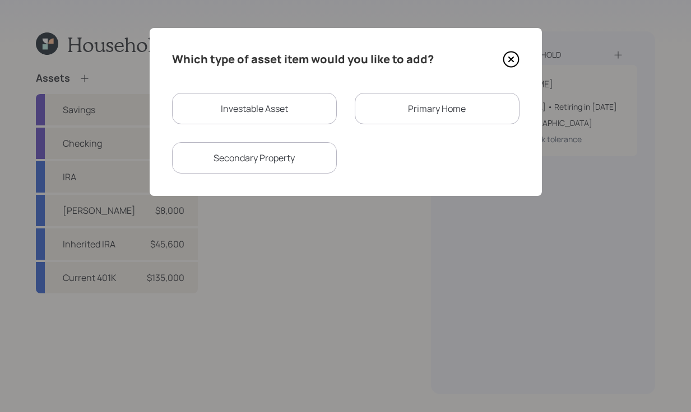
click at [413, 104] on div "Primary Home" at bounding box center [437, 108] width 165 height 31
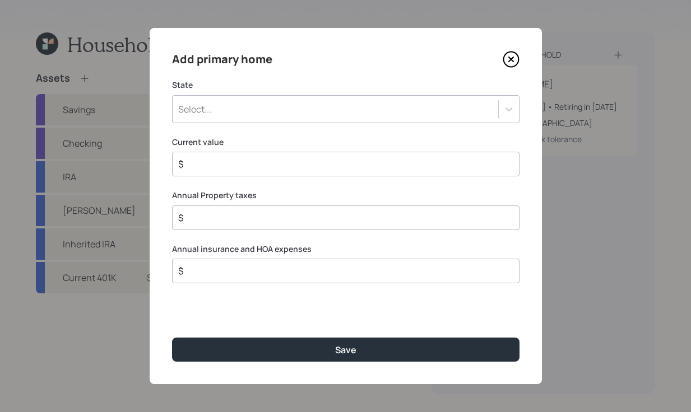
click at [338, 105] on div "Select..." at bounding box center [334, 109] width 325 height 19
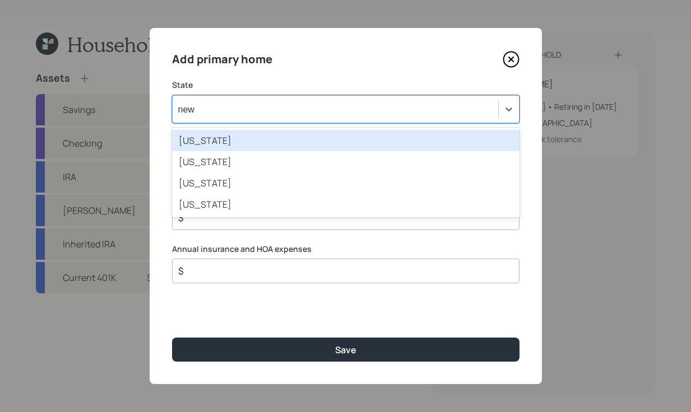
type input "new"
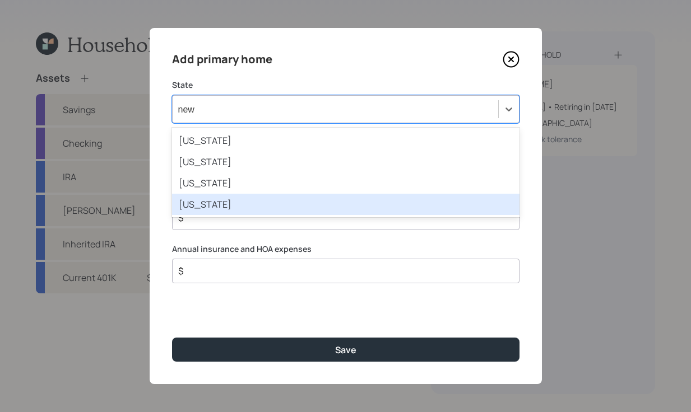
click at [284, 198] on div "New York" at bounding box center [345, 204] width 347 height 21
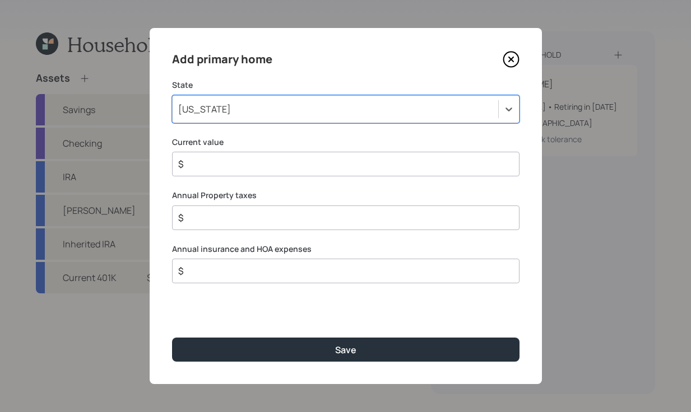
click at [391, 177] on div "Add primary home State option New York, selected. Select is focused ,type to re…" at bounding box center [346, 206] width 392 height 356
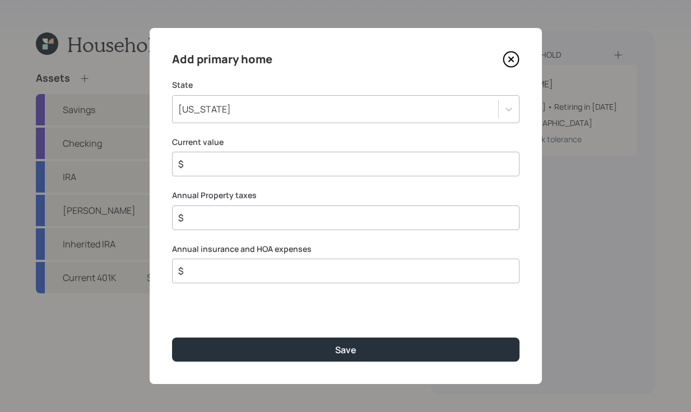
click at [403, 167] on input "$" at bounding box center [341, 163] width 328 height 13
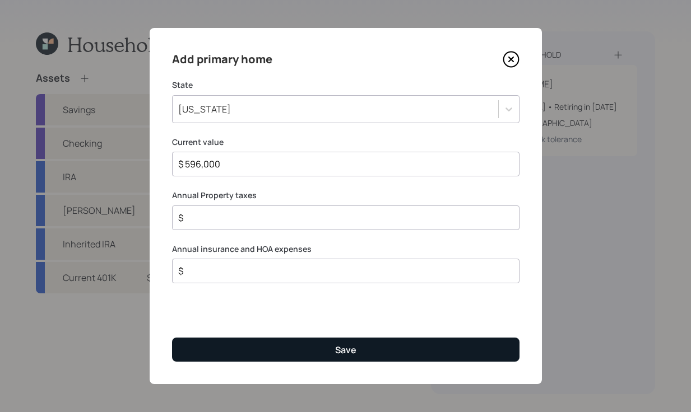
type input "$ 596,000"
click at [362, 356] on button "Save" at bounding box center [345, 350] width 347 height 24
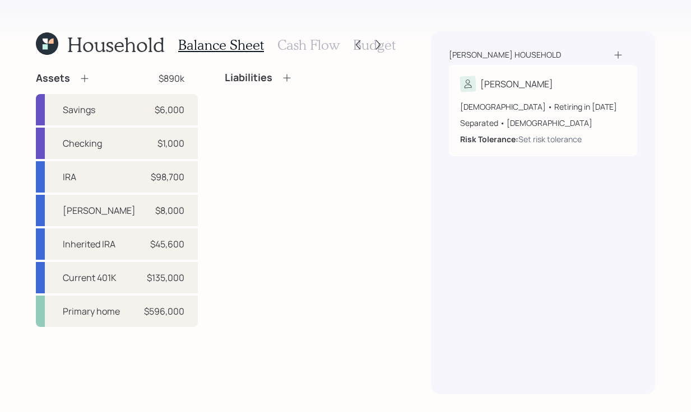
click at [316, 53] on div "Balance Sheet Cash Flow Budget" at bounding box center [286, 44] width 217 height 27
click at [316, 49] on h3 "Cash Flow" at bounding box center [308, 45] width 62 height 16
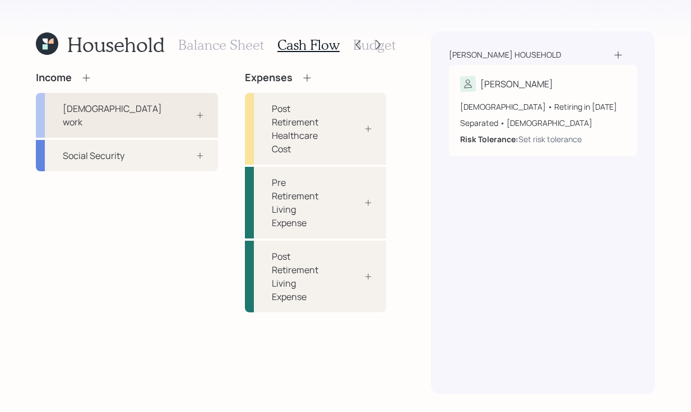
click at [149, 106] on div "Full-time work" at bounding box center [127, 115] width 182 height 45
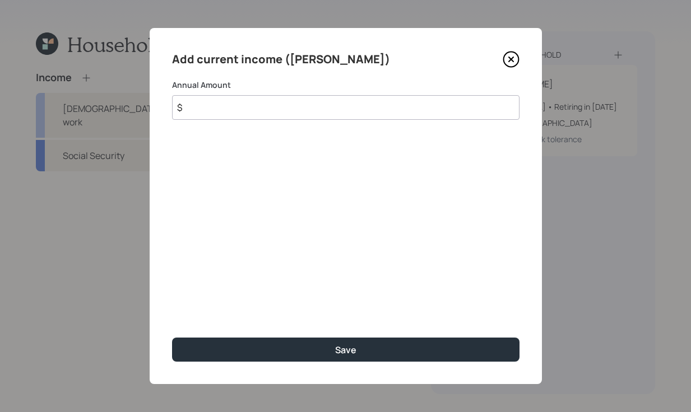
click at [265, 115] on input "$" at bounding box center [345, 107] width 347 height 25
type input "$ 130,000"
click at [336, 333] on div "Add current income (Lisa) Annual Amount $ 130,000 Save" at bounding box center [346, 206] width 392 height 356
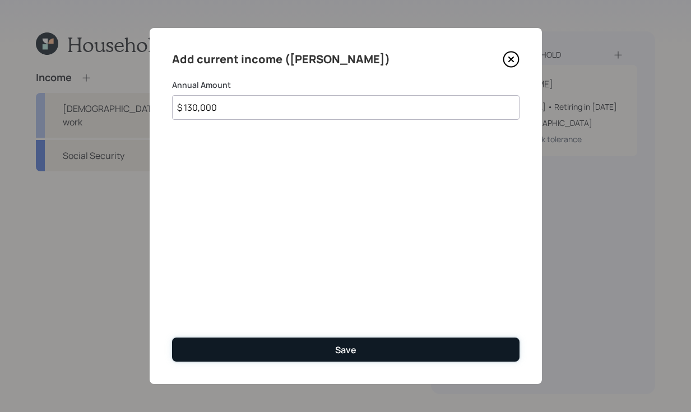
click at [335, 353] on div "Save" at bounding box center [345, 350] width 21 height 12
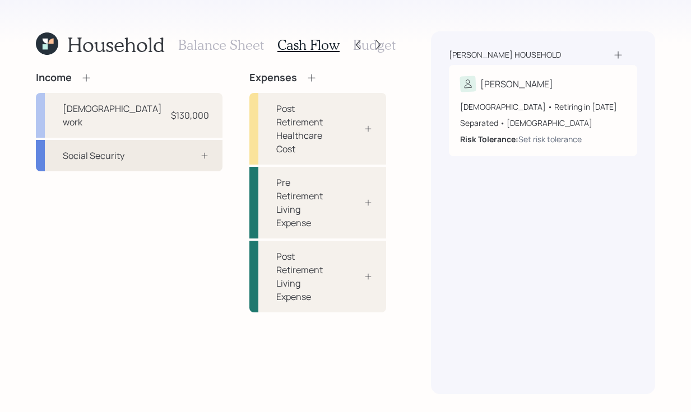
click at [163, 140] on div "Social Security" at bounding box center [129, 155] width 186 height 31
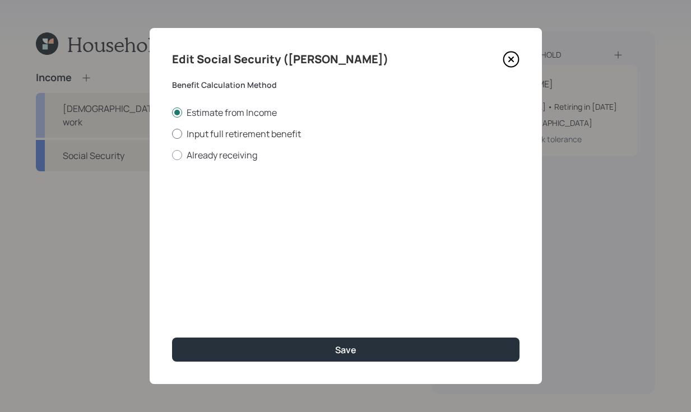
click at [176, 138] on div at bounding box center [177, 134] width 10 height 10
click at [172, 134] on input "Input full retirement benefit" at bounding box center [171, 133] width 1 height 1
radio input "true"
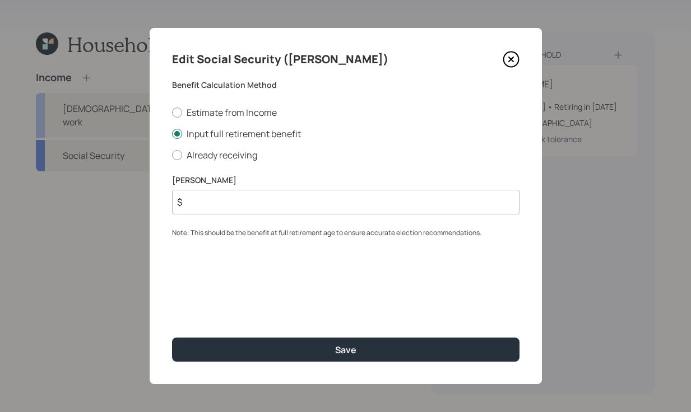
click at [306, 211] on input "$" at bounding box center [345, 202] width 347 height 25
type input "$ 1,400"
drag, startPoint x: 385, startPoint y: 327, endPoint x: 381, endPoint y: 335, distance: 9.3
click at [386, 328] on div "Edit Social Security (Lisa) Benefit Calculation Method Estimate from Income Inp…" at bounding box center [346, 206] width 392 height 356
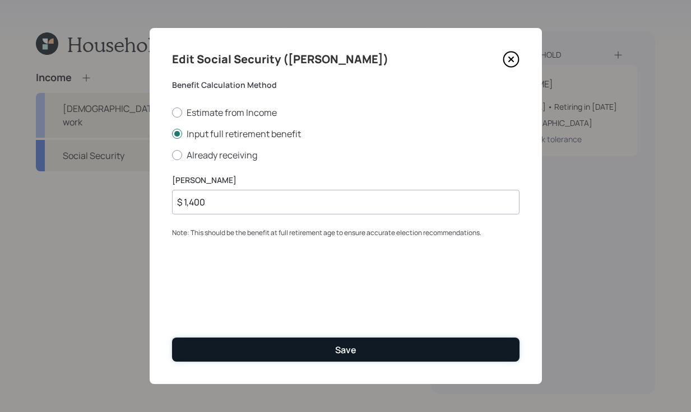
click at [379, 338] on button "Save" at bounding box center [345, 350] width 347 height 24
